Goal: Task Accomplishment & Management: Use online tool/utility

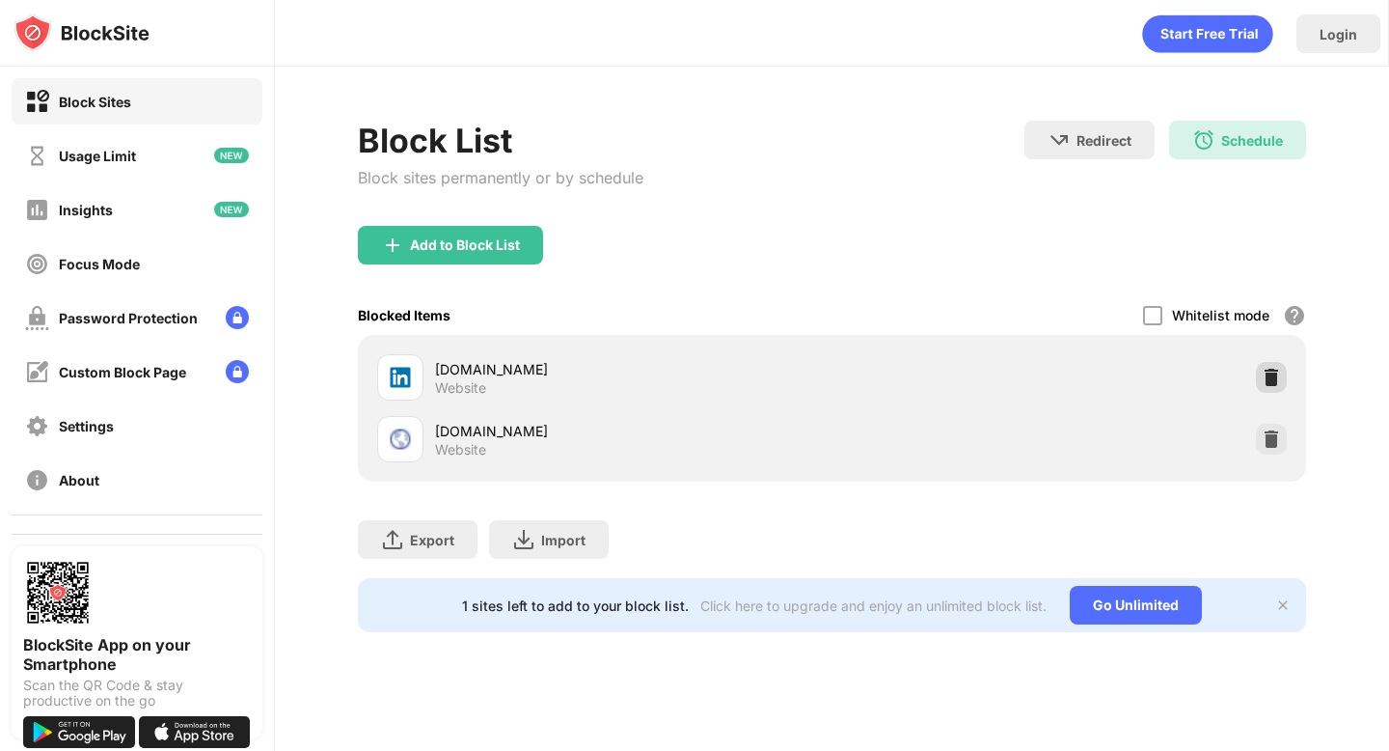
click at [1281, 380] on div at bounding box center [1271, 377] width 31 height 31
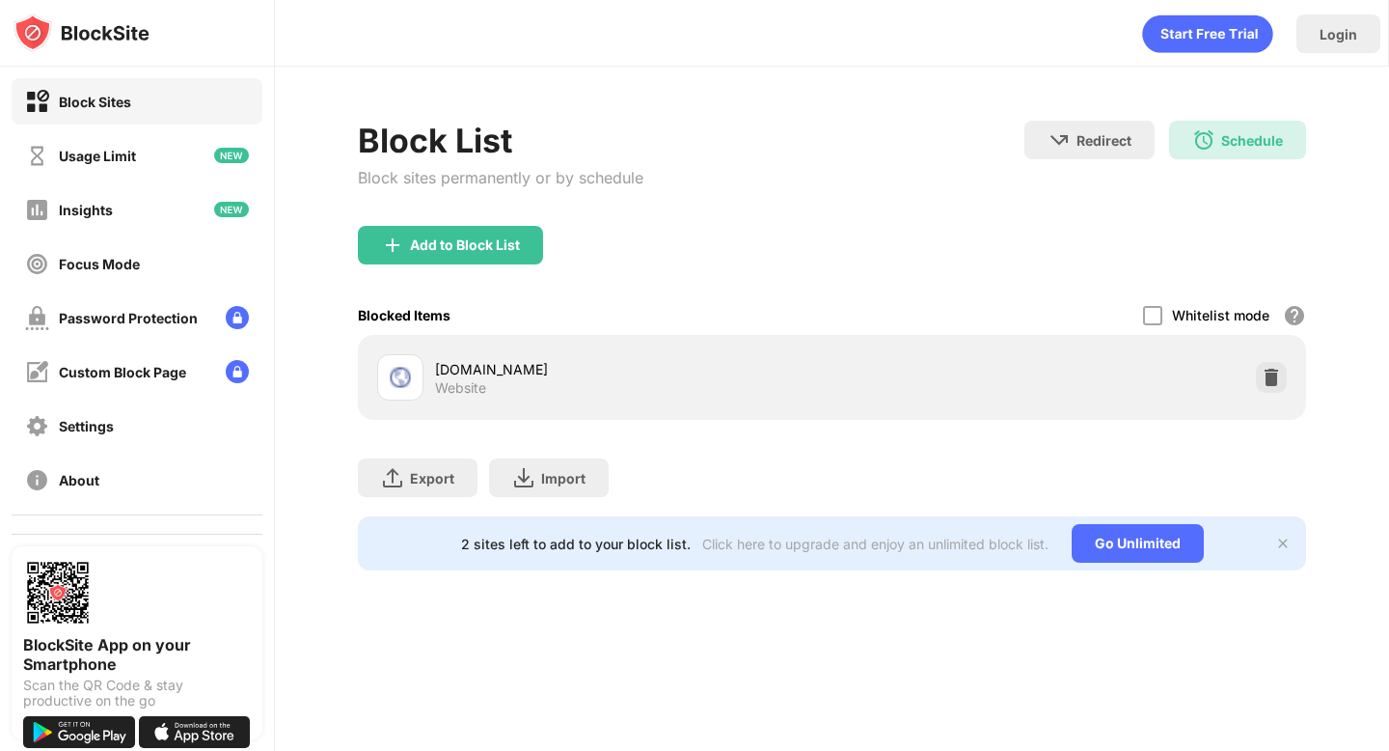
click at [1281, 380] on div at bounding box center [1271, 377] width 31 height 31
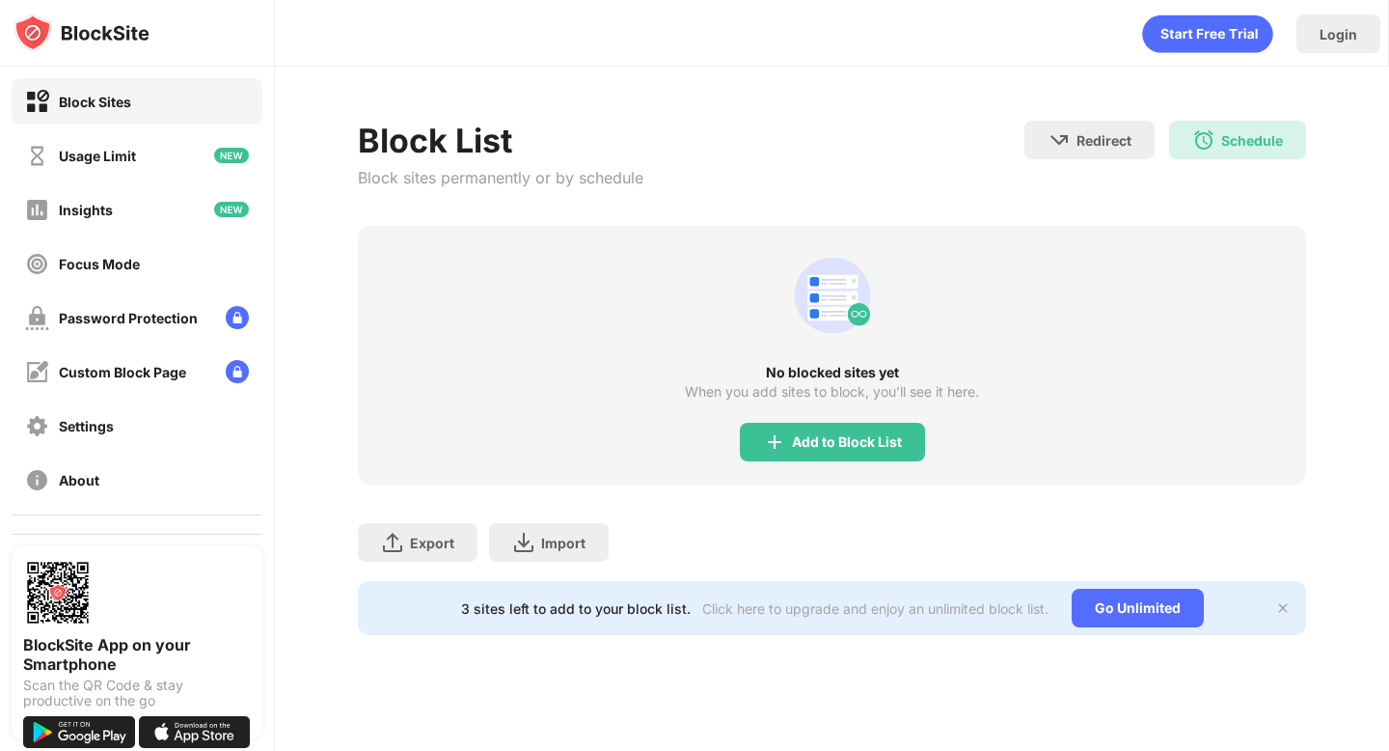
click at [812, 461] on div "No blocked sites yet When you add sites to block, you’ll see it here. Add to Bl…" at bounding box center [831, 355] width 947 height 259
click at [804, 455] on div "Add to Block List" at bounding box center [832, 442] width 185 height 39
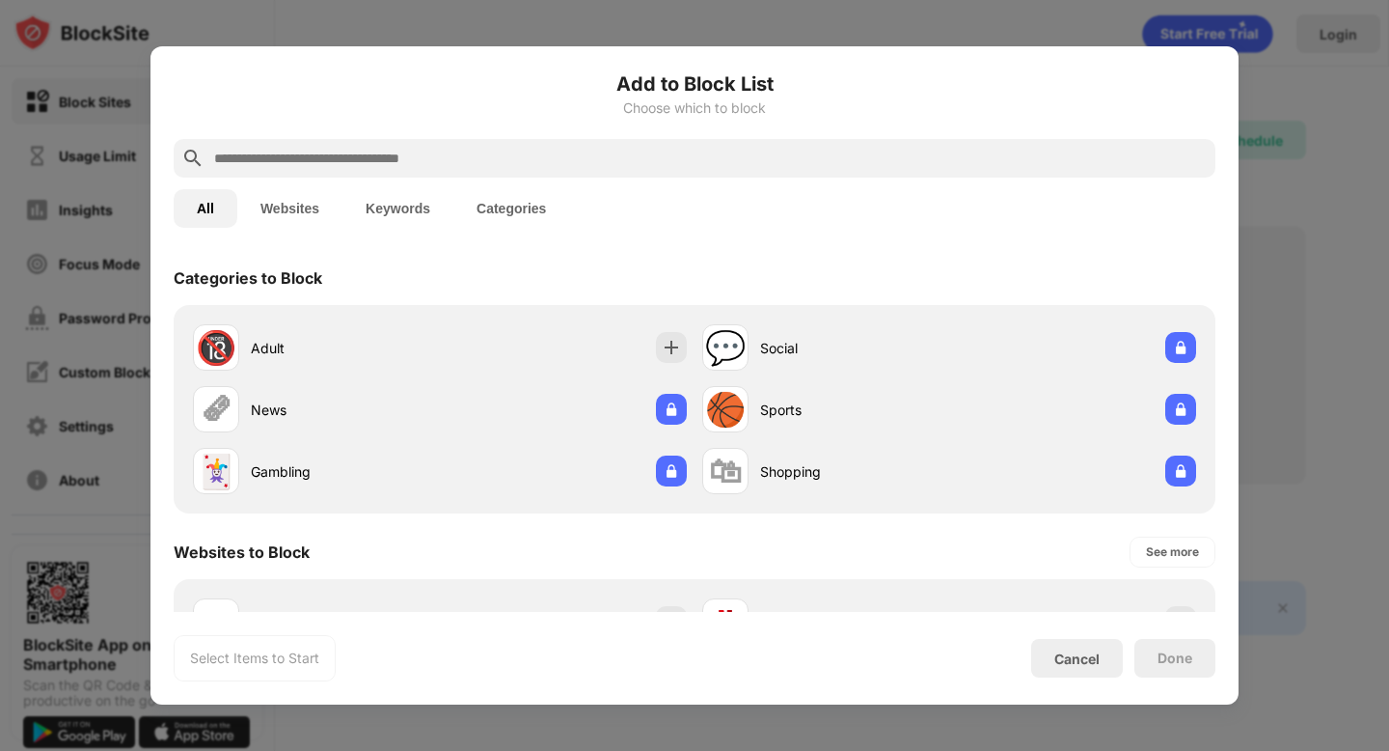
click at [724, 152] on input "text" at bounding box center [710, 158] width 996 height 23
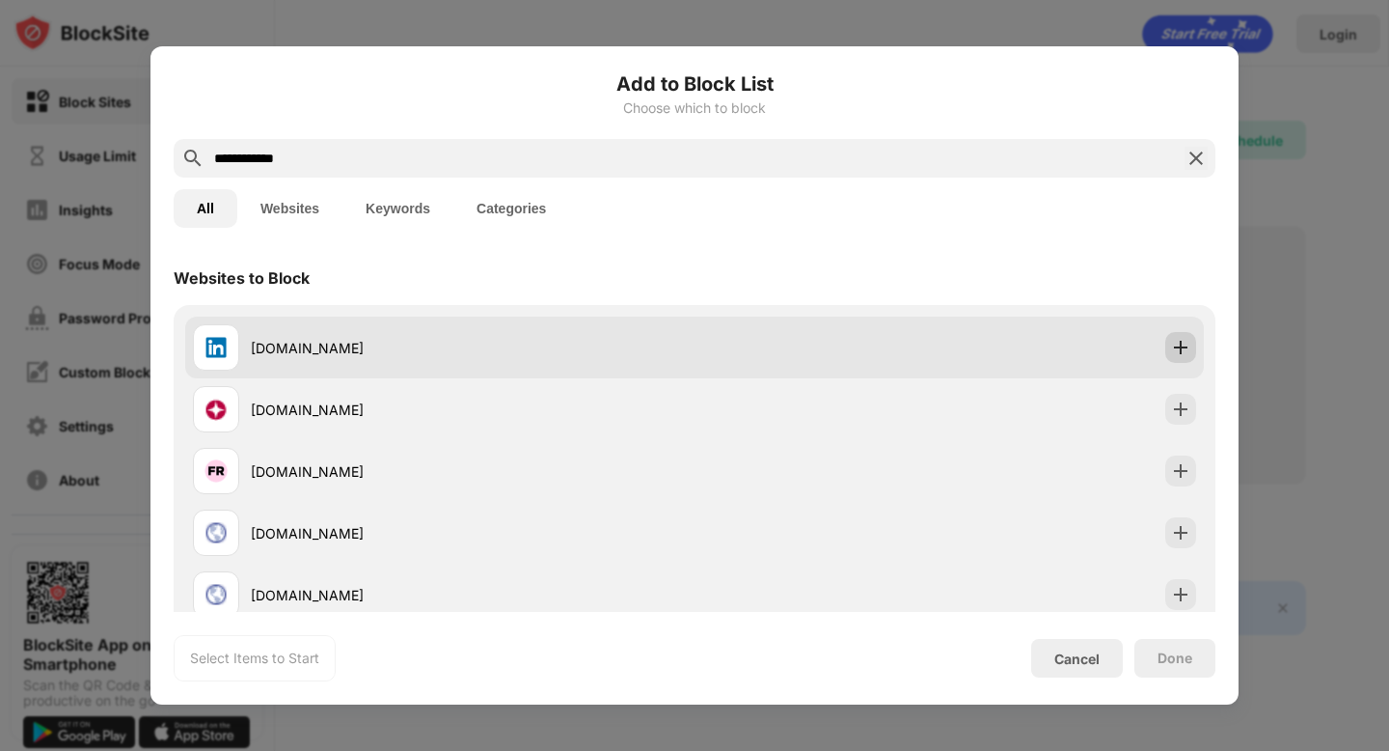
click at [1192, 348] on div at bounding box center [1180, 347] width 31 height 31
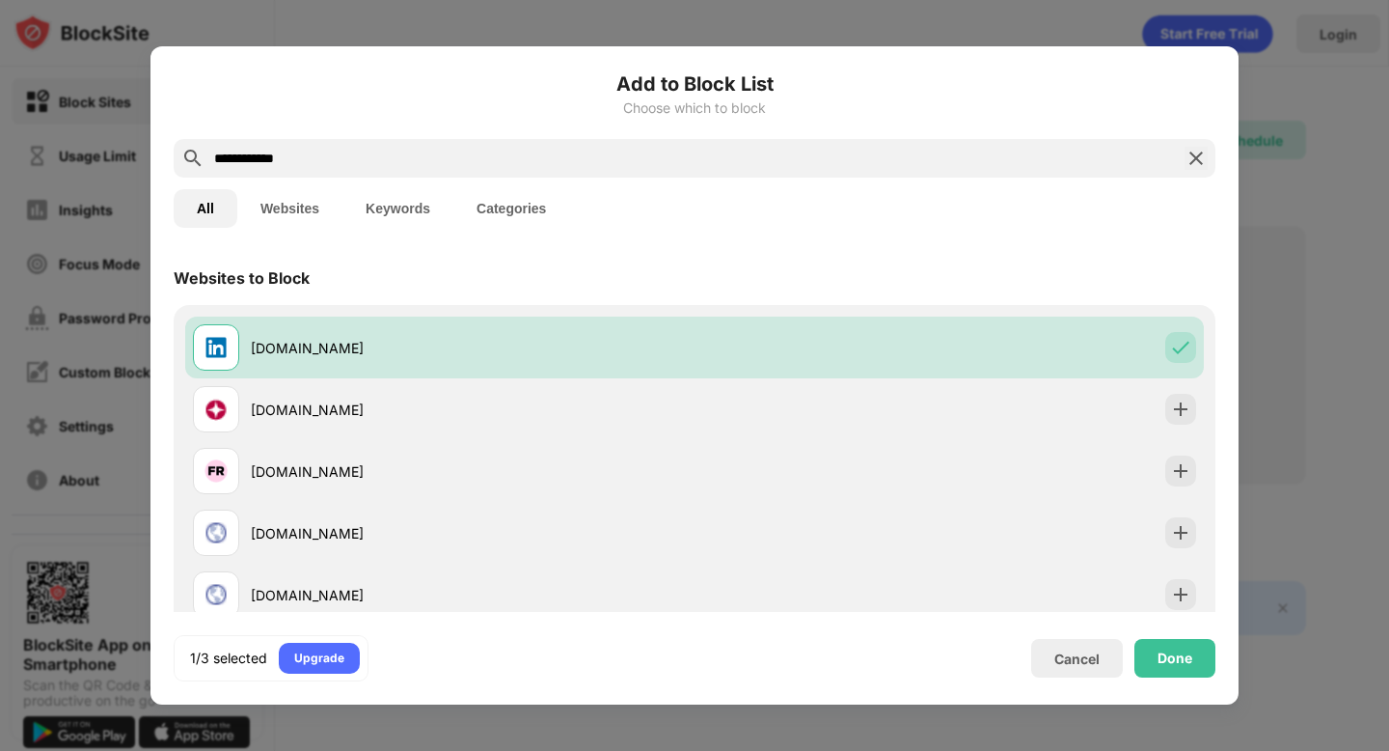
click at [911, 168] on input "**********" at bounding box center [694, 158] width 965 height 23
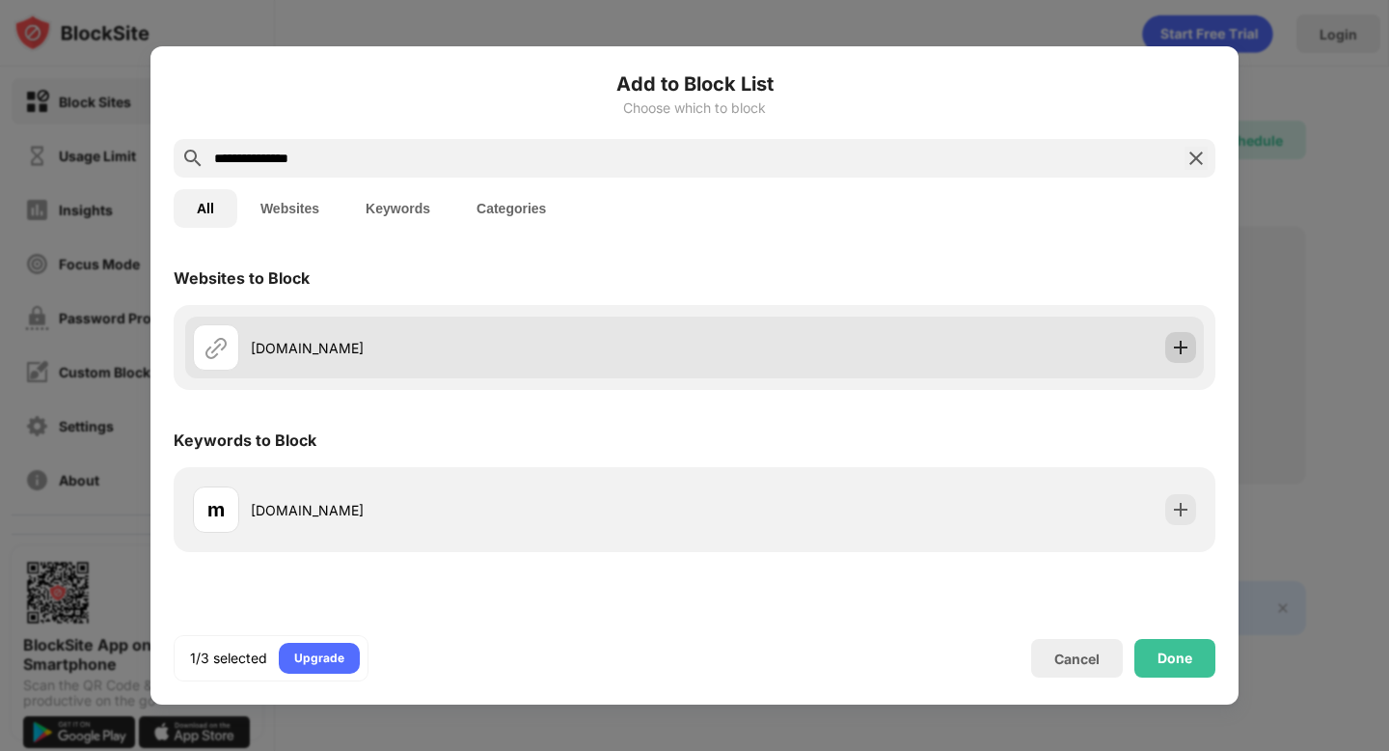
type input "**********"
click at [1179, 348] on img at bounding box center [1180, 347] width 19 height 19
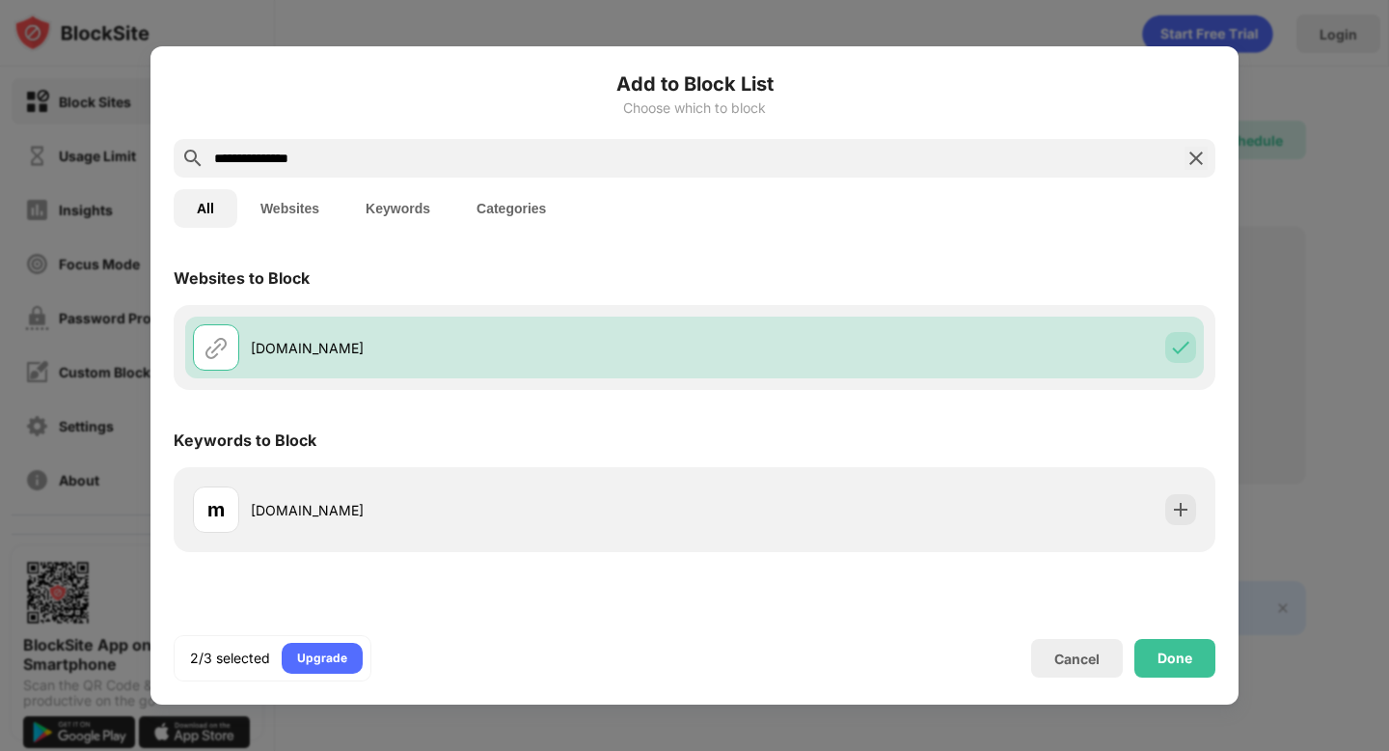
click at [1179, 638] on div "2/3 selected Upgrade Cancel Done" at bounding box center [695, 658] width 1042 height 46
click at [1174, 652] on div "Done" at bounding box center [1175, 657] width 35 height 15
